Goal: Transaction & Acquisition: Purchase product/service

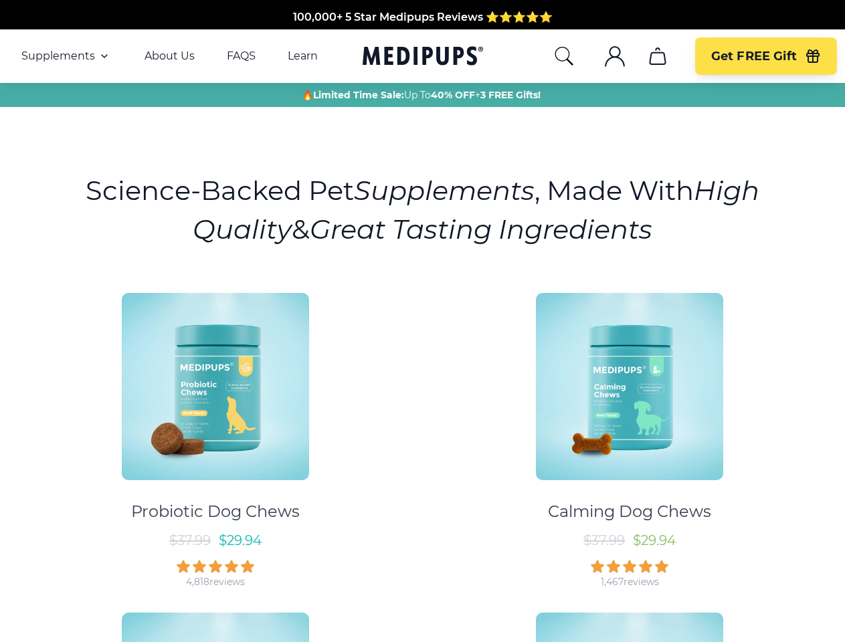
click at [422, 321] on div "Probiotic Dog Chews $ 37.99 $ 29.94 4,818 reviews Calming Dog Chews $ 37.99 $ 2…" at bounding box center [422, 595] width 829 height 628
click at [66, 56] on span "Supplements" at bounding box center [58, 56] width 74 height 13
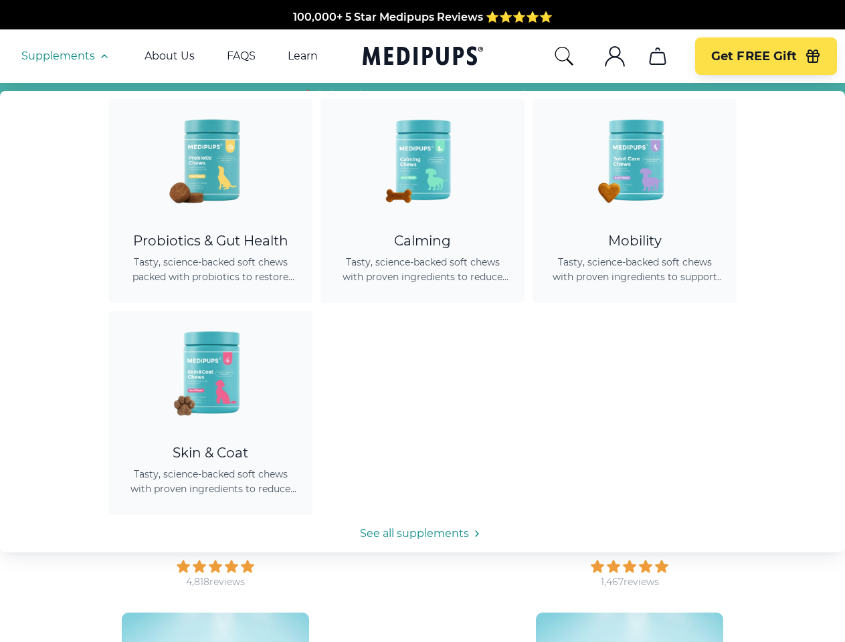
click at [103, 56] on icon "button" at bounding box center [104, 56] width 16 height 16
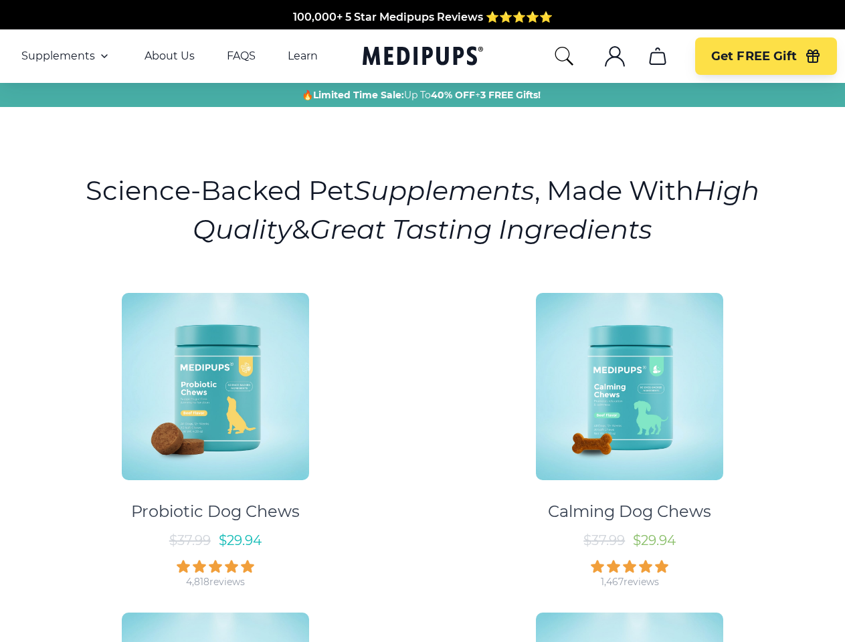
click at [563, 56] on icon "search" at bounding box center [563, 56] width 21 height 21
click at [614, 56] on icon ".cls-1{fill:none;stroke:currentColor;stroke-miterlimit:10;stroke-width:1.5px;}" at bounding box center [614, 56] width 21 height 21
click at [657, 56] on icon "cart" at bounding box center [657, 56] width 21 height 21
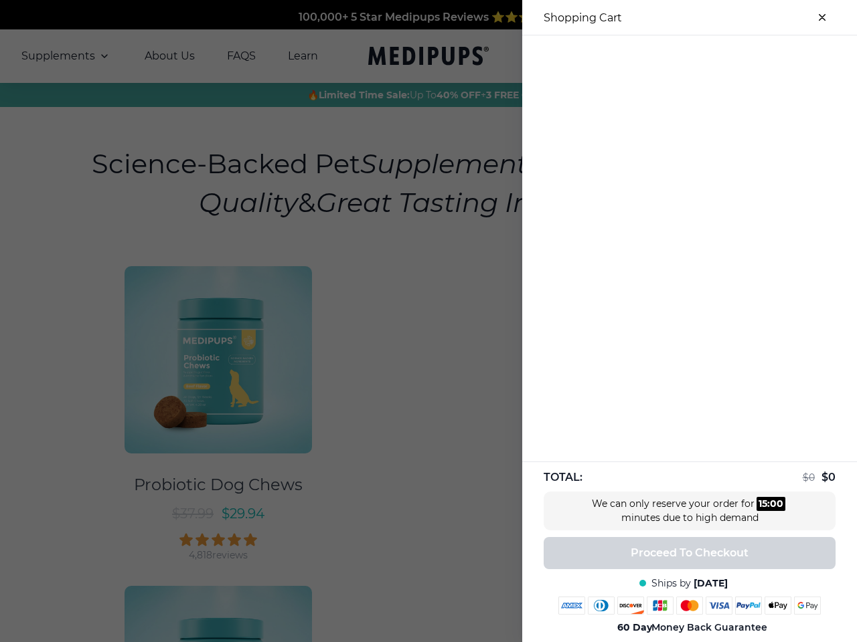
click at [657, 56] on div at bounding box center [689, 46] width 335 height 22
click at [766, 56] on div at bounding box center [689, 46] width 335 height 22
